Goal: Find specific page/section: Find specific page/section

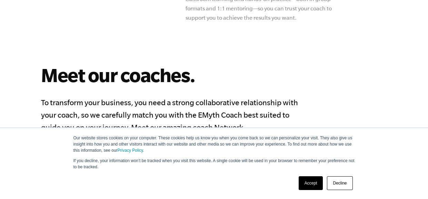
scroll to position [507, 0]
click at [338, 182] on link "Decline" at bounding box center [340, 183] width 26 height 14
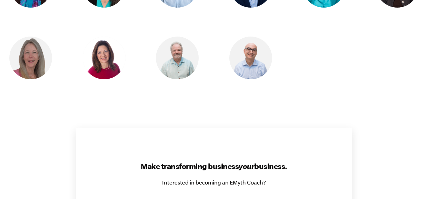
scroll to position [778, 0]
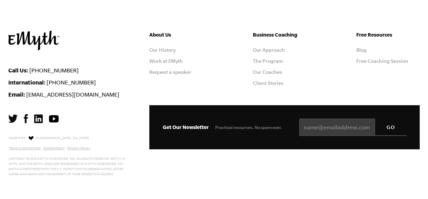
scroll to position [1678, 0]
click at [279, 75] on link "Our Coaches" at bounding box center [267, 72] width 29 height 6
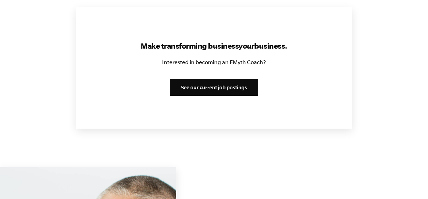
scroll to position [893, 0]
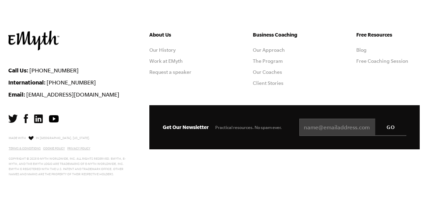
scroll to position [1707, 0]
